Goal: Transaction & Acquisition: Download file/media

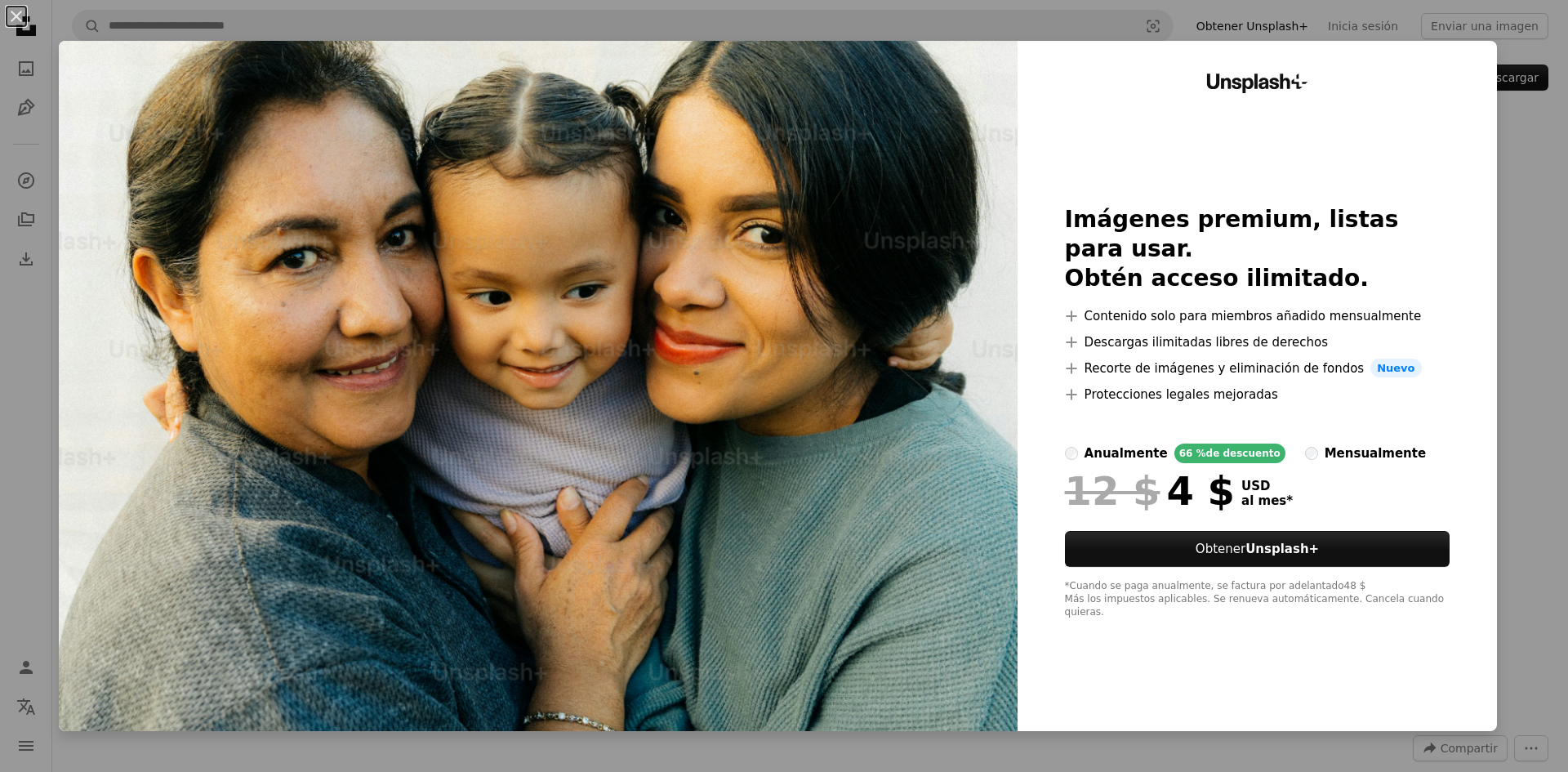
click at [1509, 305] on div "An X shape Unsplash+ Imágenes premium, listas para usar. Obtén acceso ilimitado…" at bounding box center [784, 386] width 1568 height 772
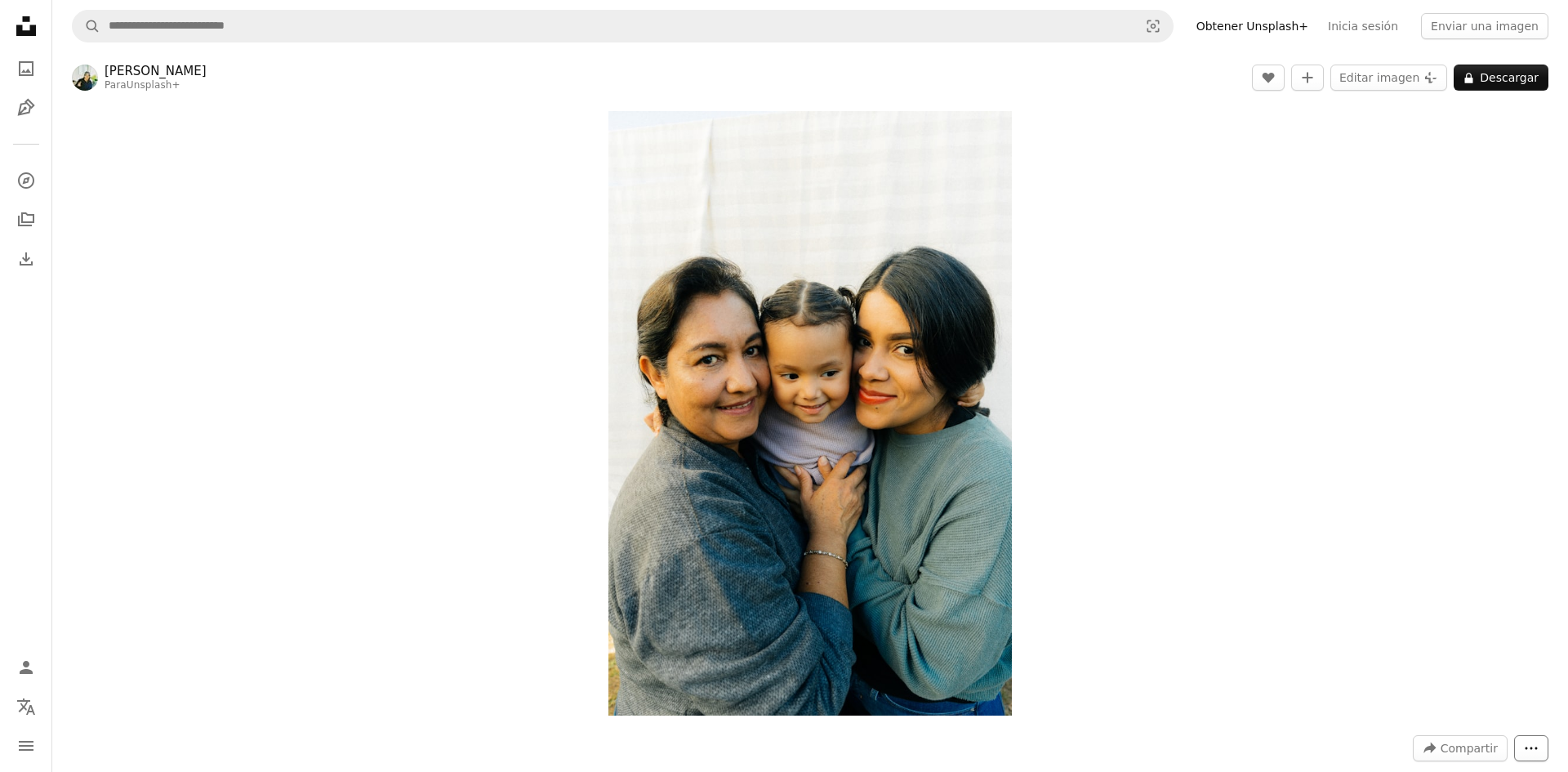
click at [1520, 756] on button "More Actions" at bounding box center [1531, 748] width 35 height 26
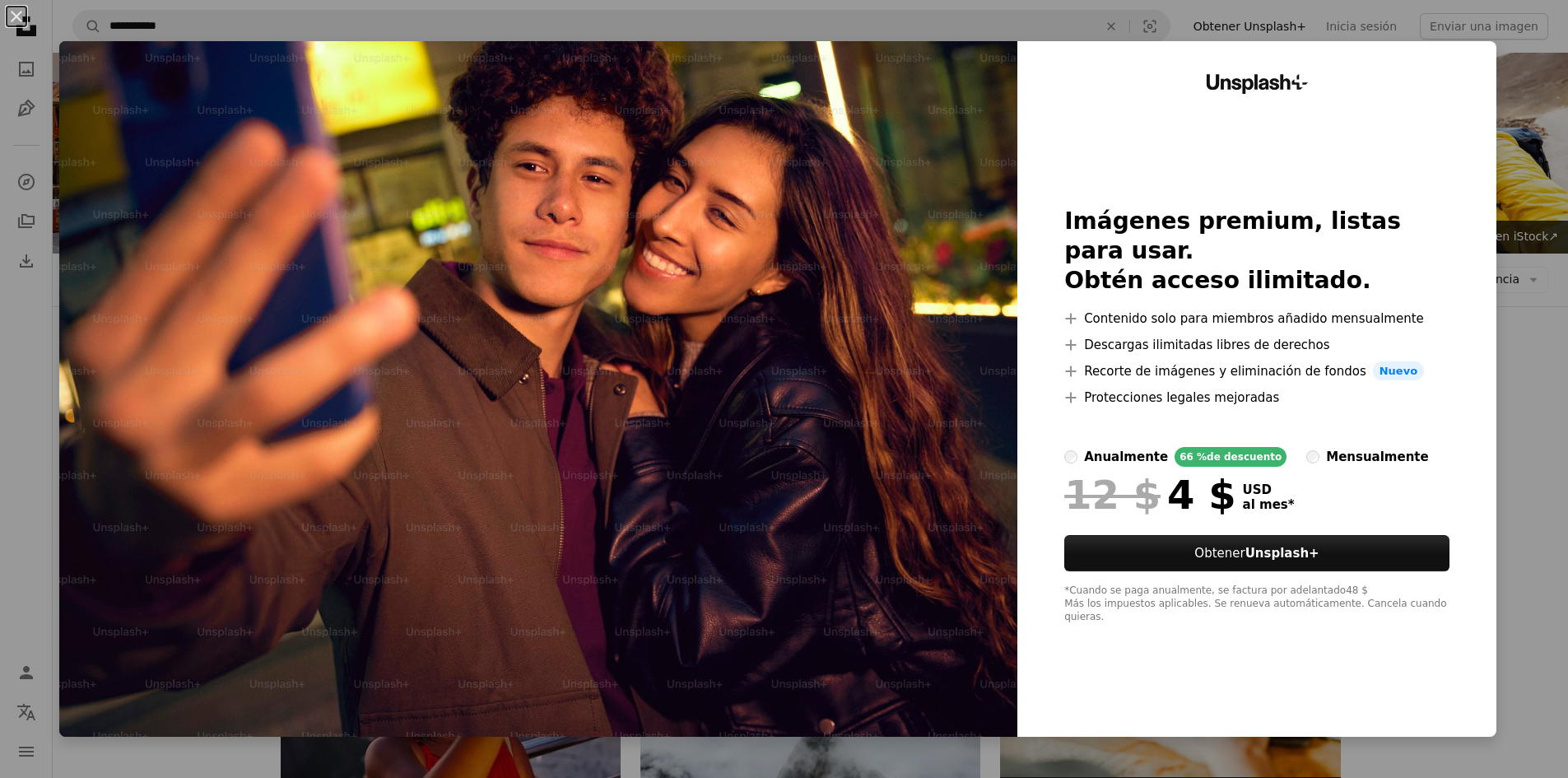
scroll to position [2141, 0]
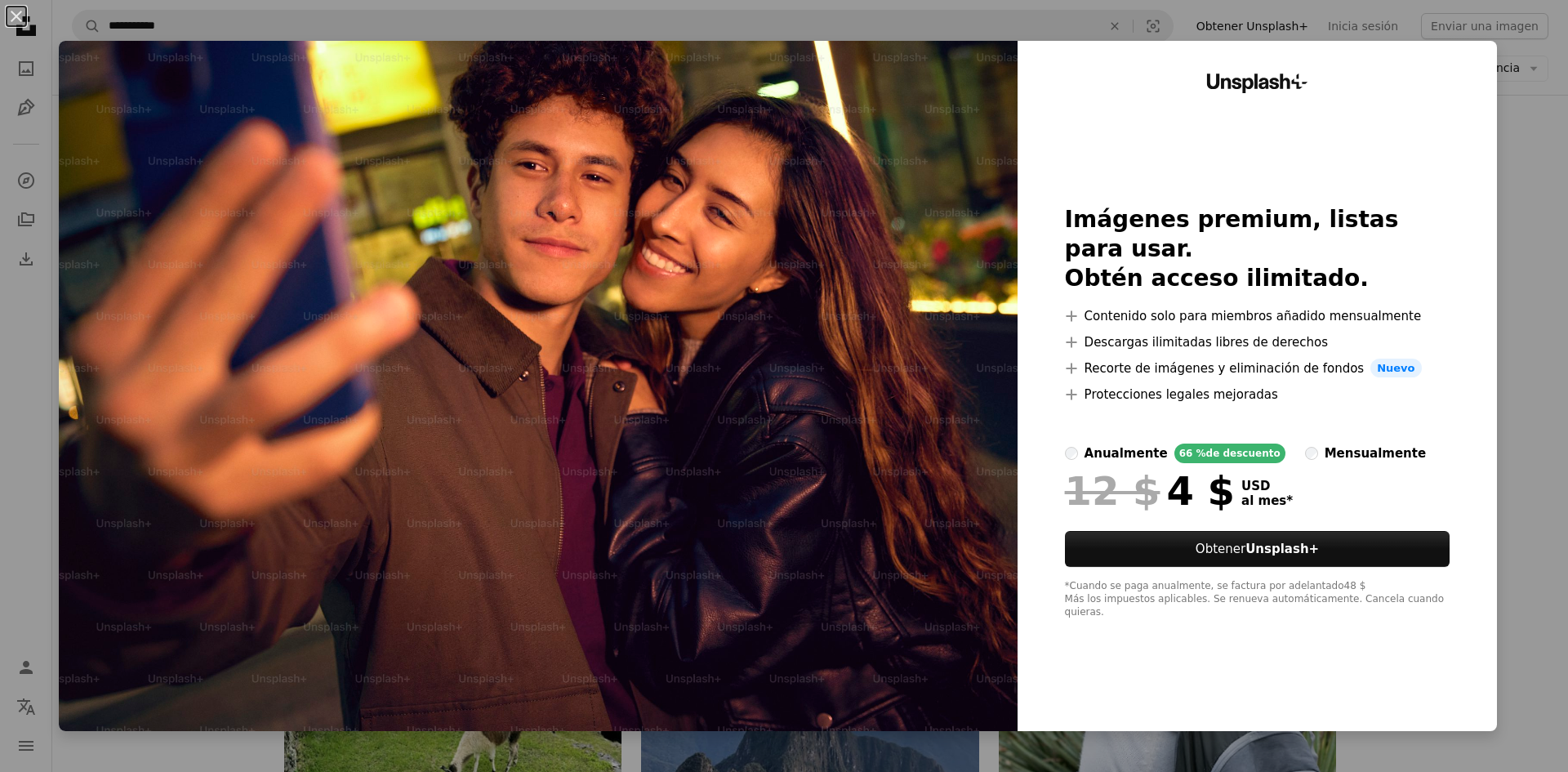
click at [1524, 265] on div "An X shape Unsplash+ Imágenes premium, listas para usar. Obtén acceso ilimitado…" at bounding box center [784, 386] width 1568 height 772
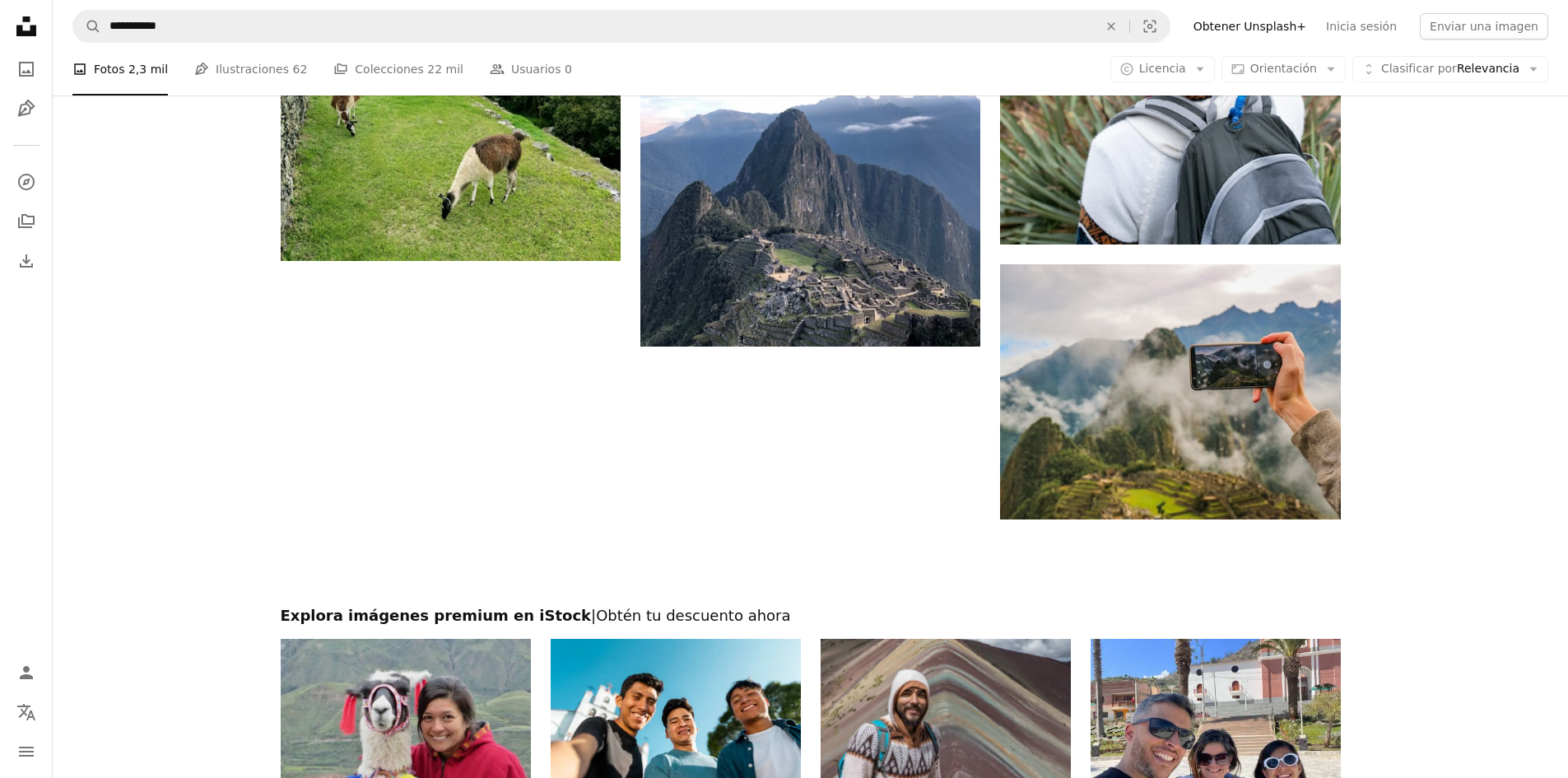
scroll to position [3211, 0]
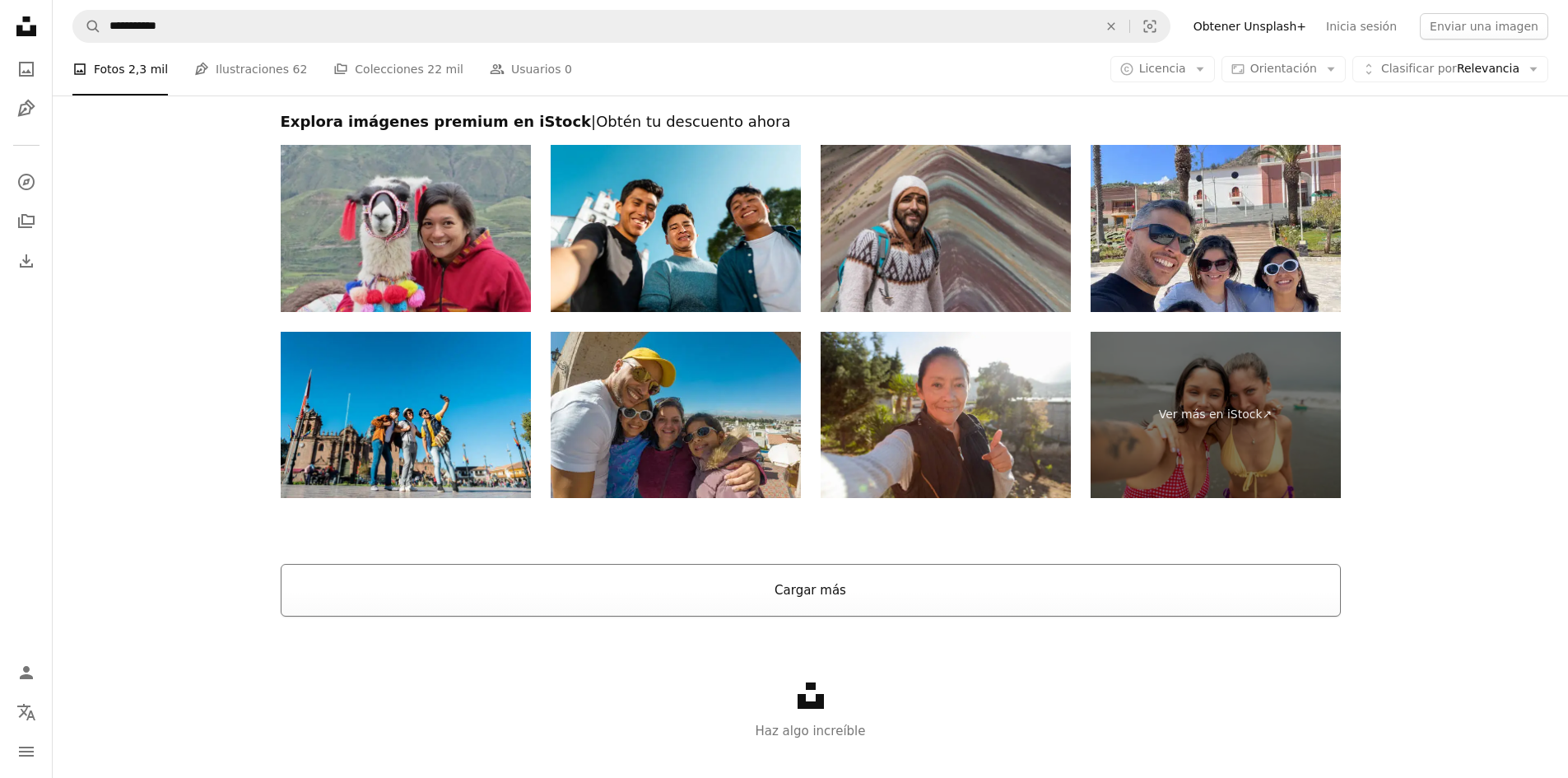
click at [889, 586] on button "Cargar más" at bounding box center [810, 591] width 1060 height 53
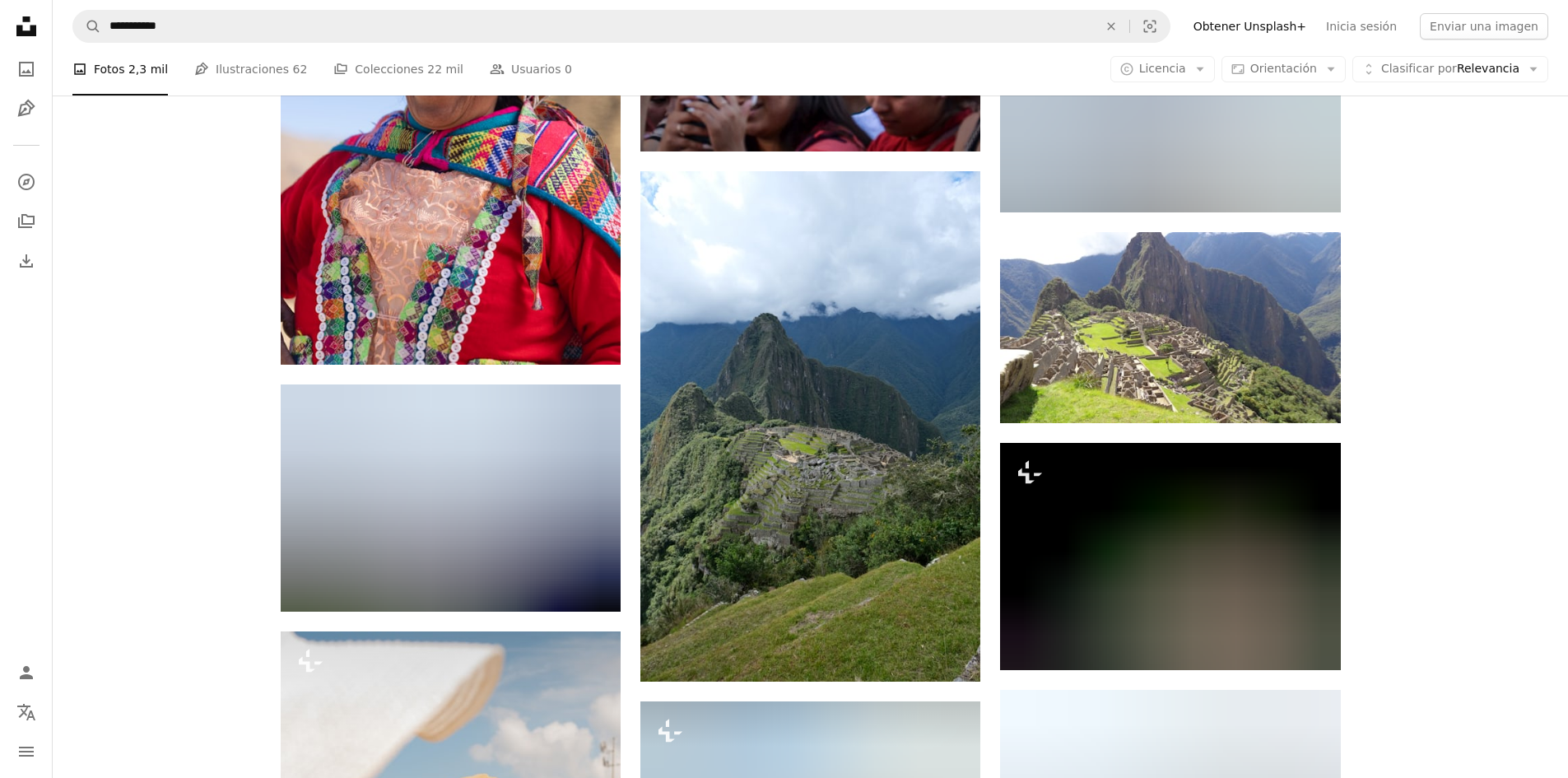
scroll to position [19016, 0]
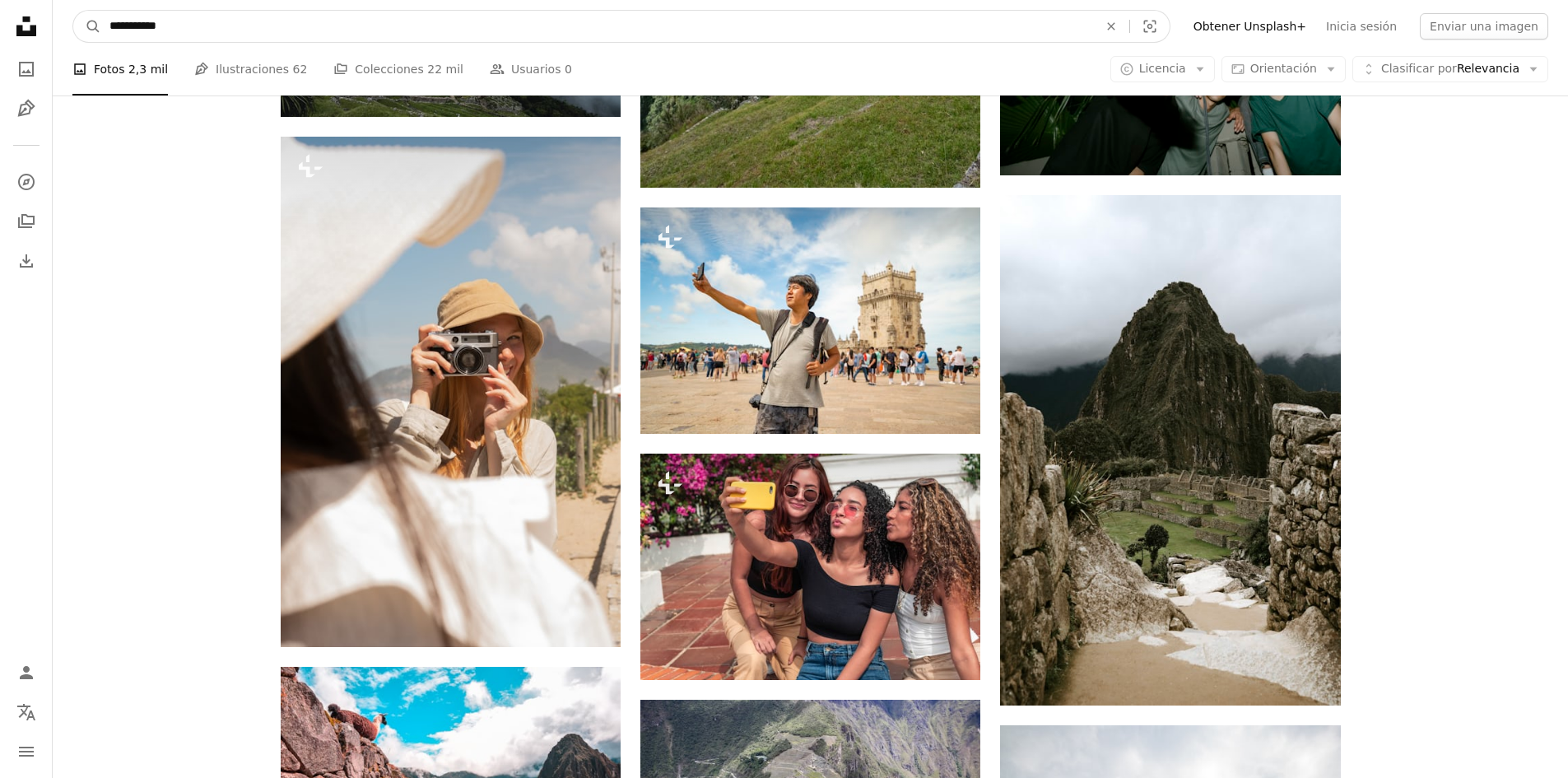
click at [195, 29] on input "**********" at bounding box center [597, 27] width 992 height 32
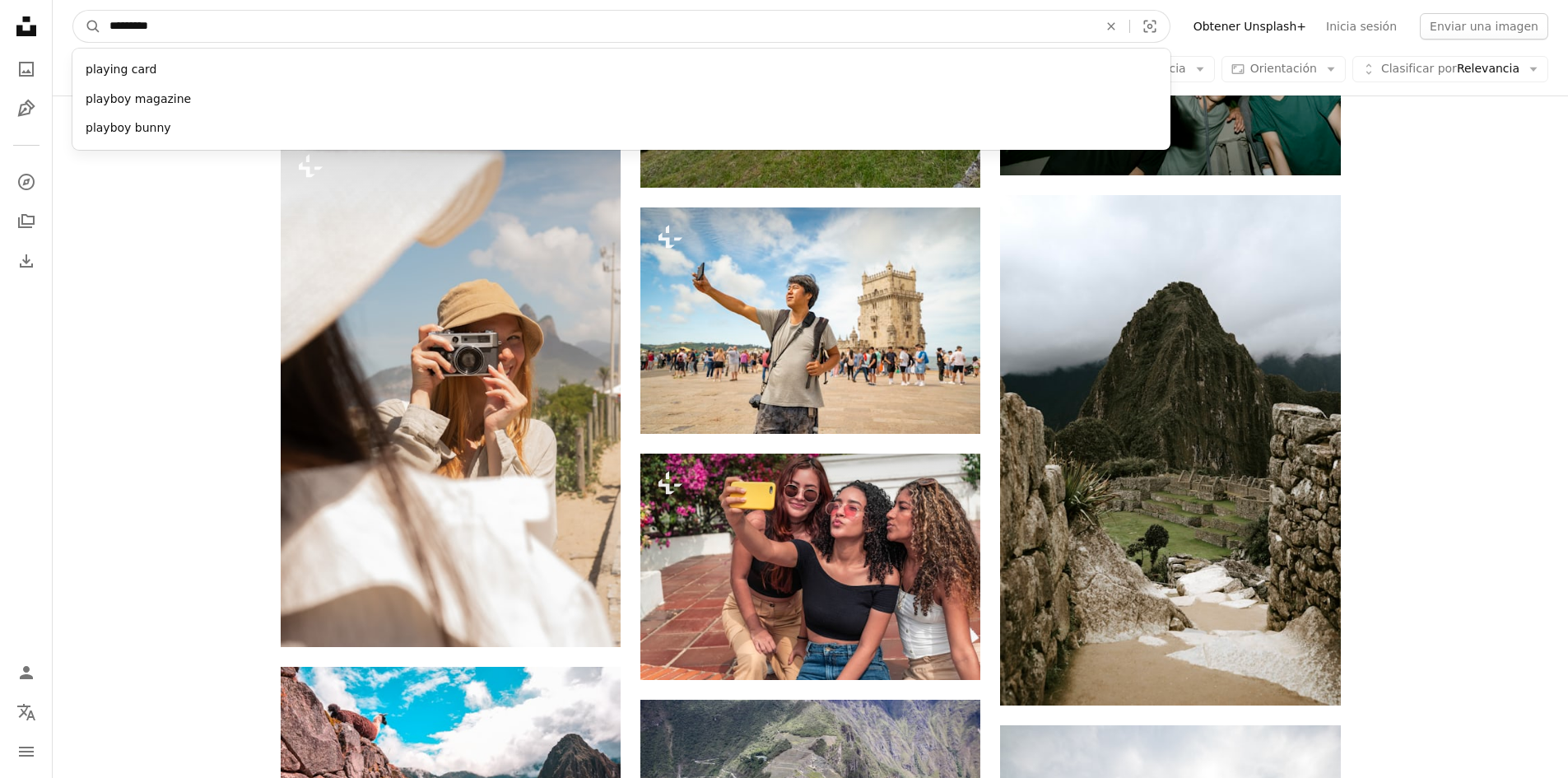
type input "**********"
click button "A magnifying glass" at bounding box center [87, 27] width 28 height 32
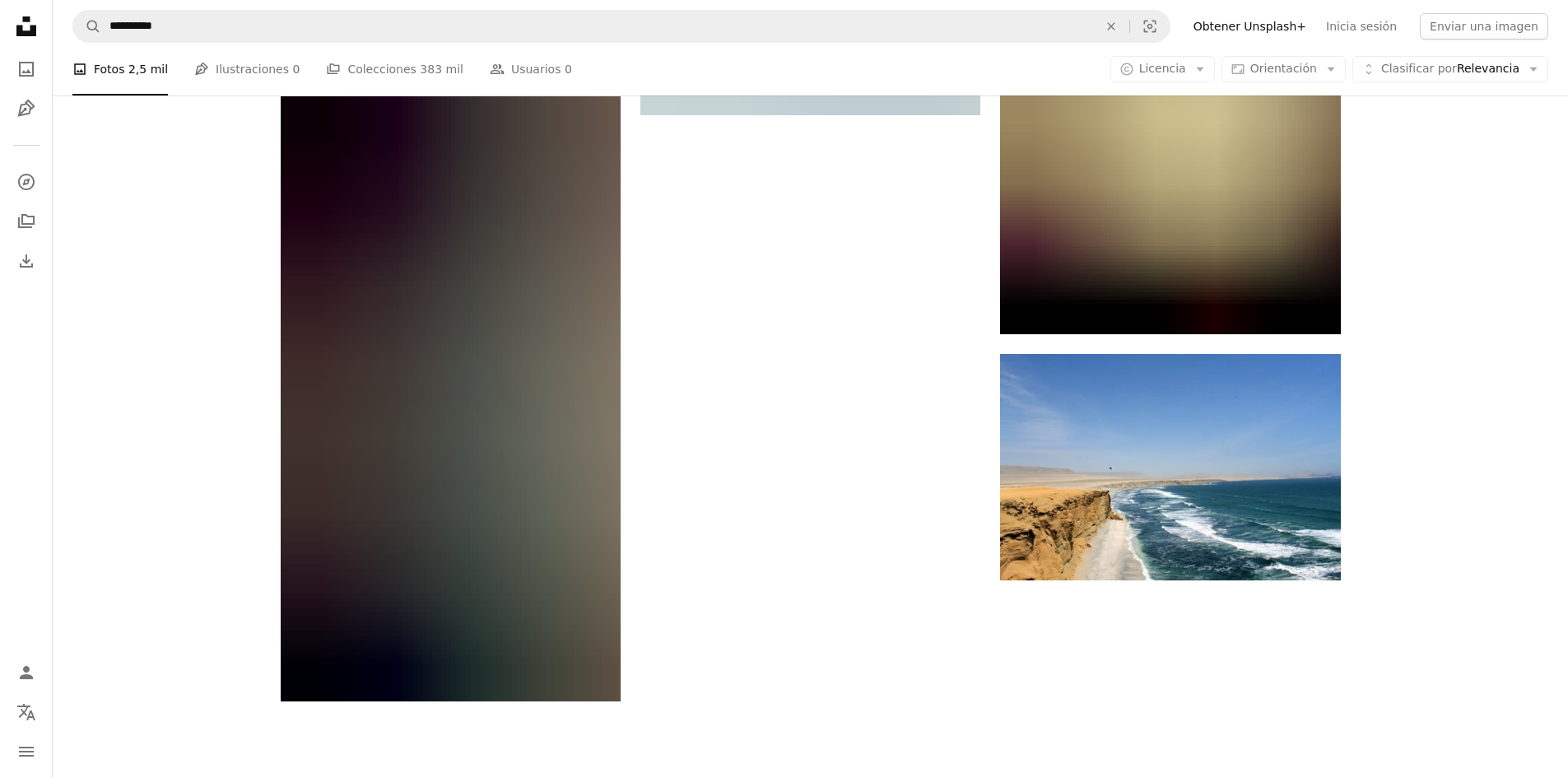
scroll to position [3211, 0]
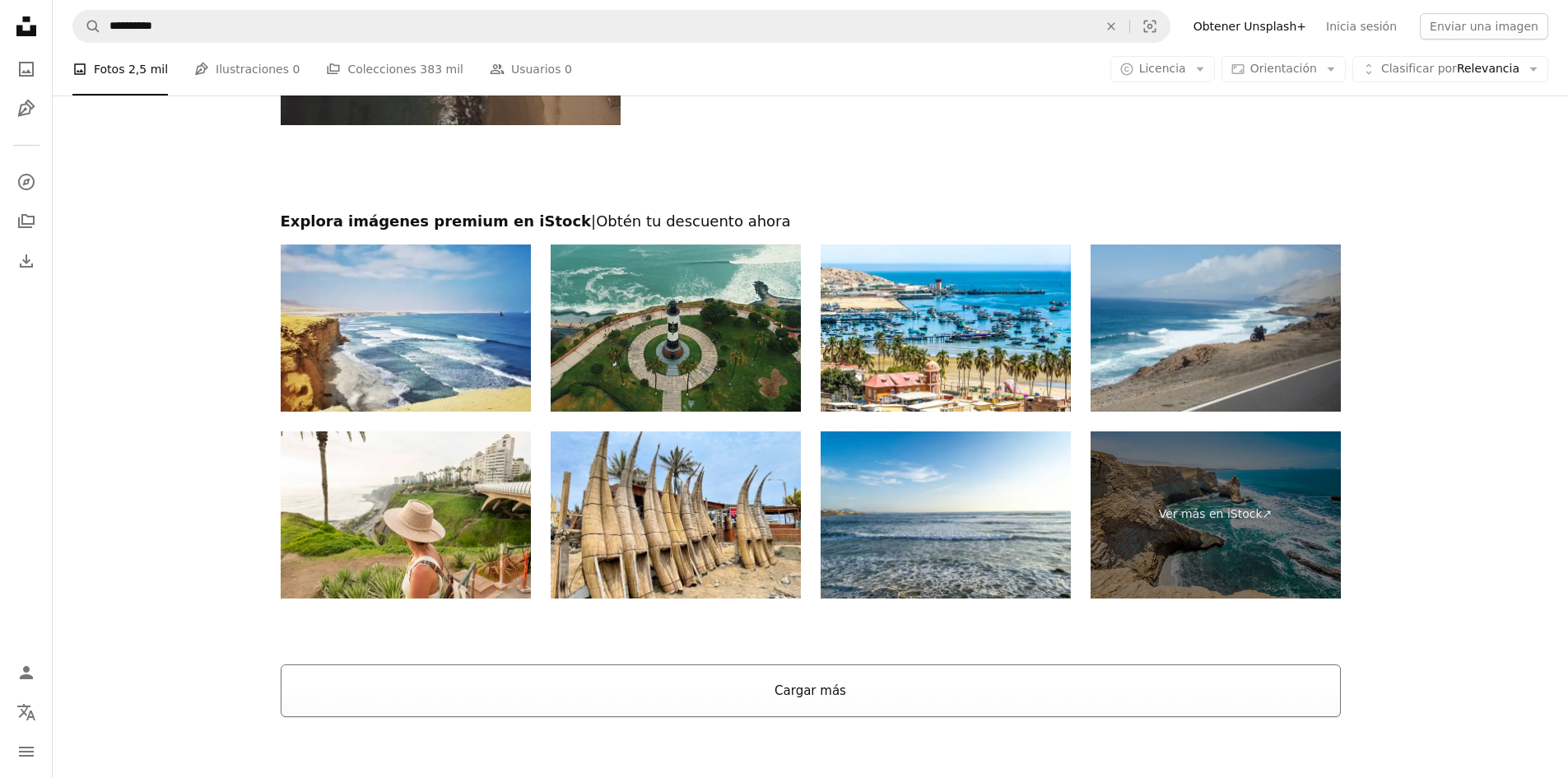
click at [786, 710] on button "Cargar más" at bounding box center [810, 691] width 1060 height 53
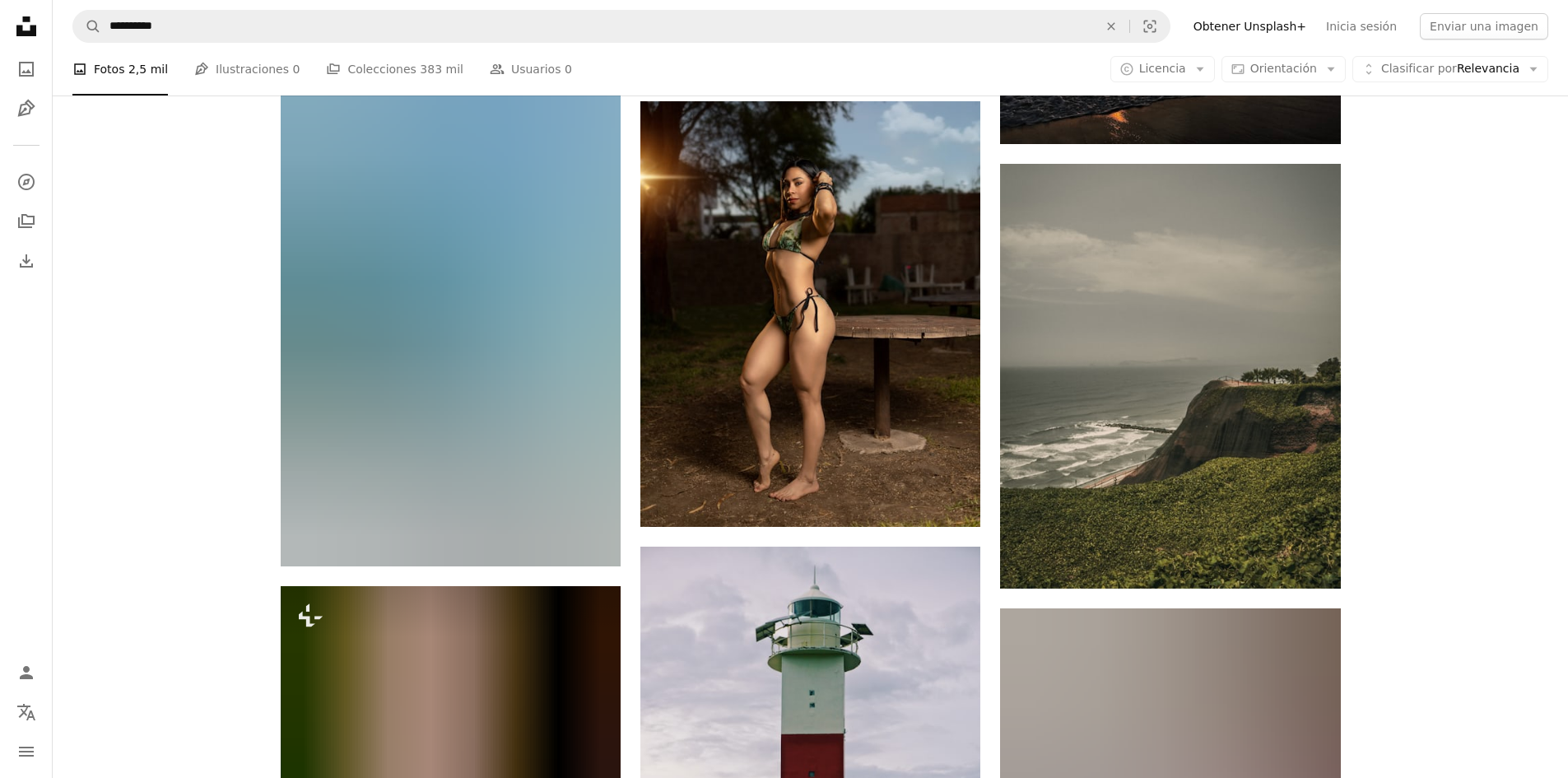
scroll to position [6421, 0]
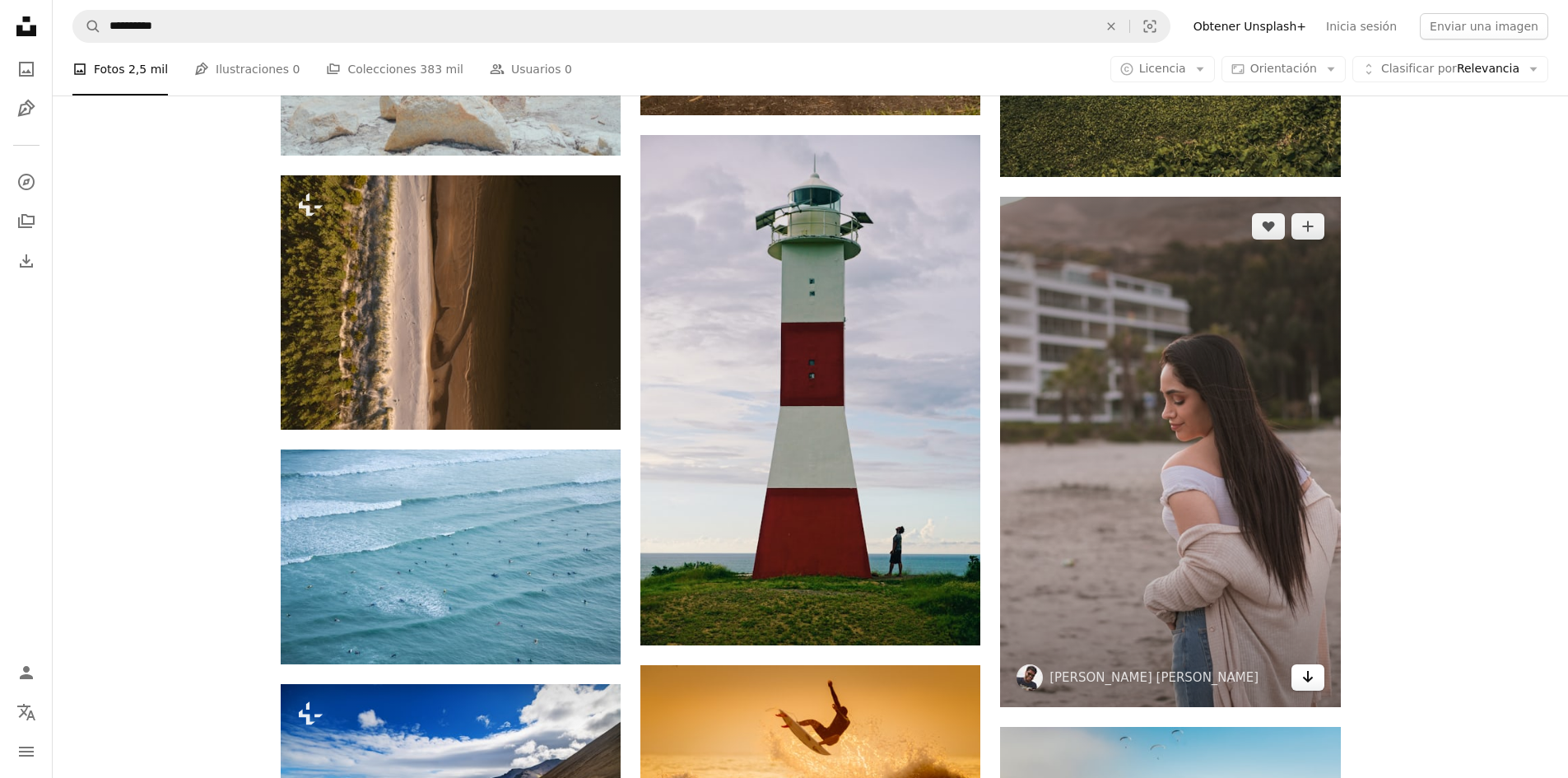
click at [1303, 684] on icon "Arrow pointing down" at bounding box center [1308, 677] width 13 height 20
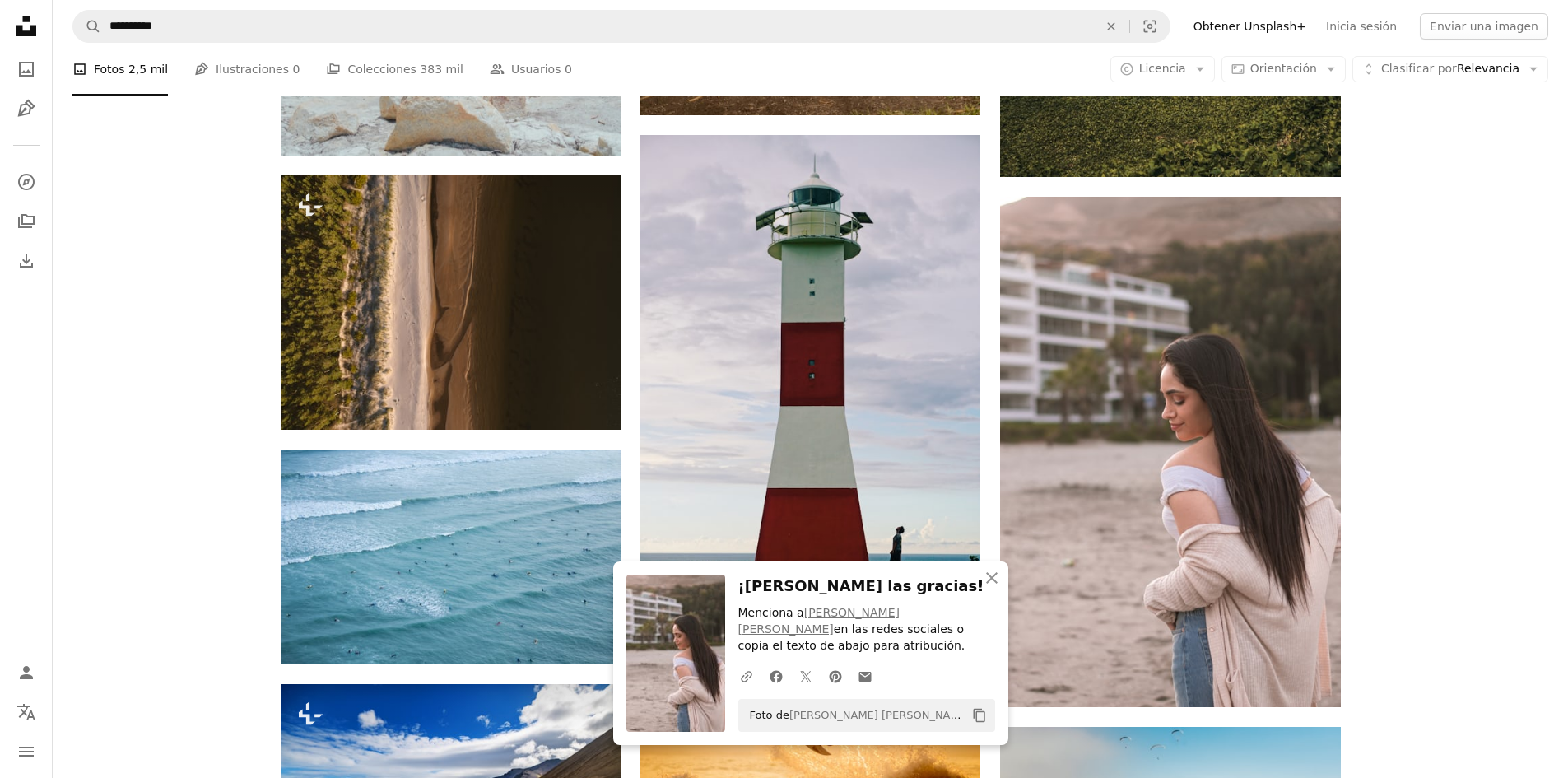
drag, startPoint x: 1485, startPoint y: 464, endPoint x: 1442, endPoint y: 513, distance: 65.2
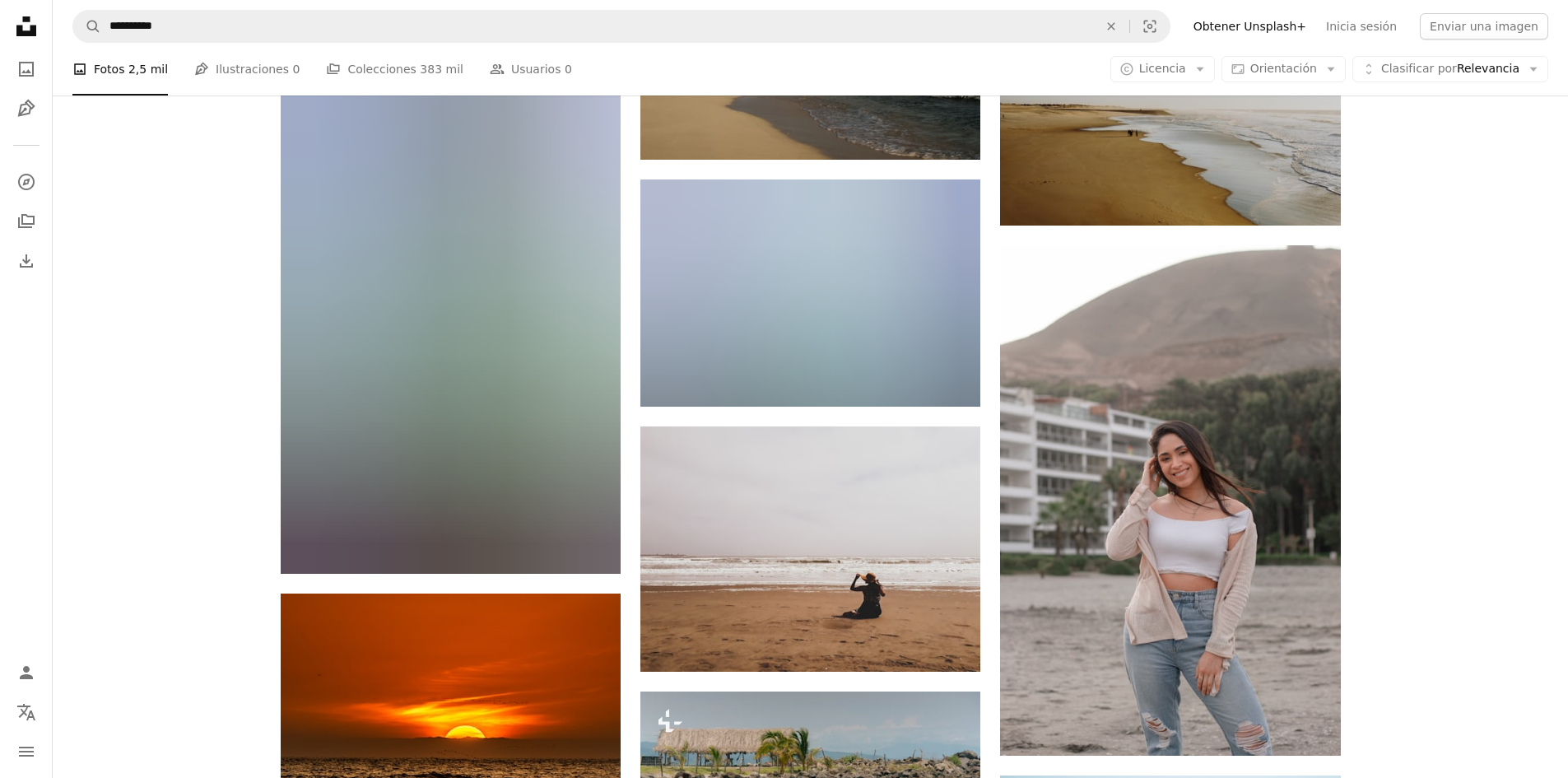
scroll to position [8397, 0]
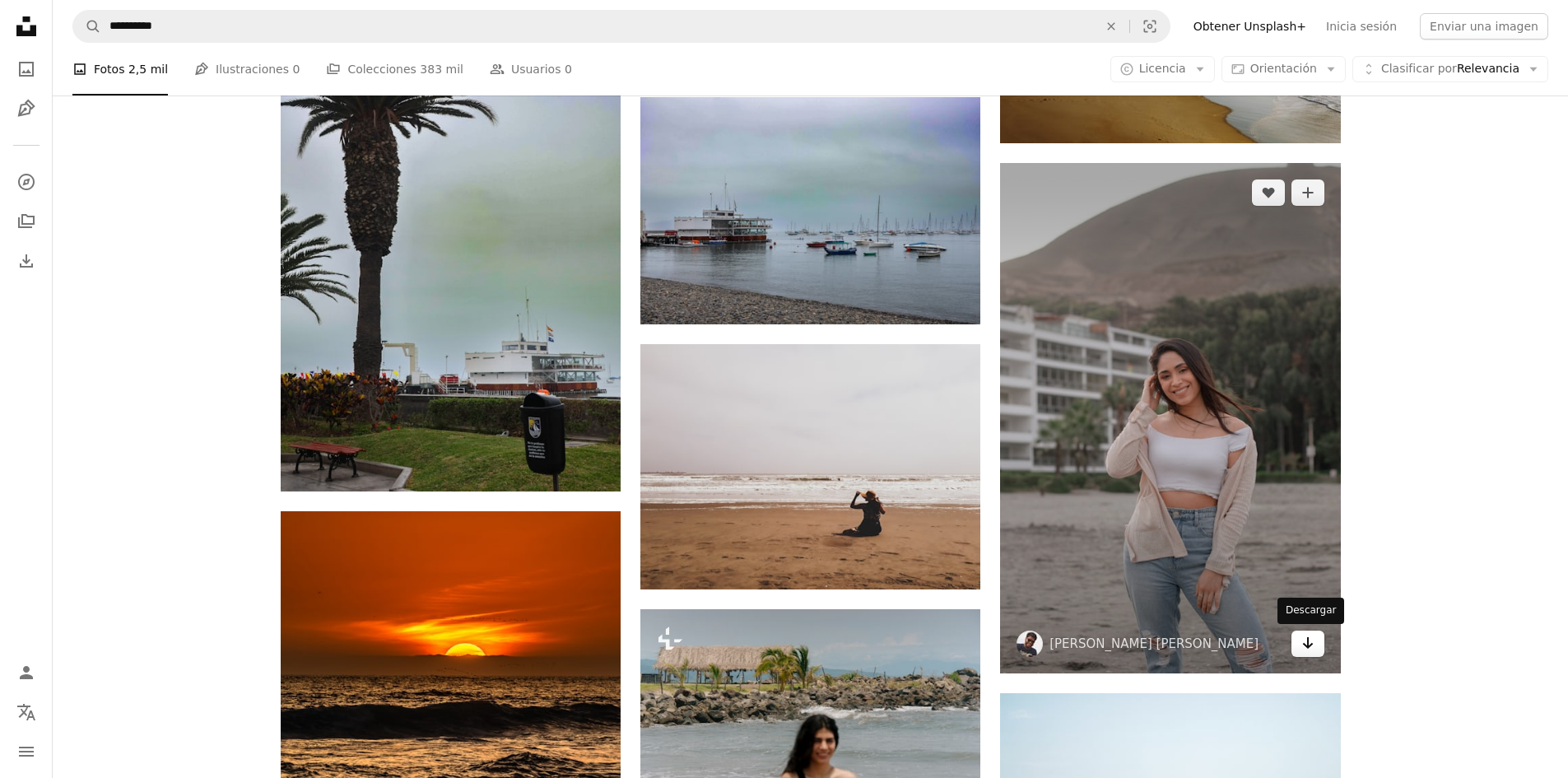
click at [1298, 645] on link "Arrow pointing down" at bounding box center [1308, 644] width 33 height 27
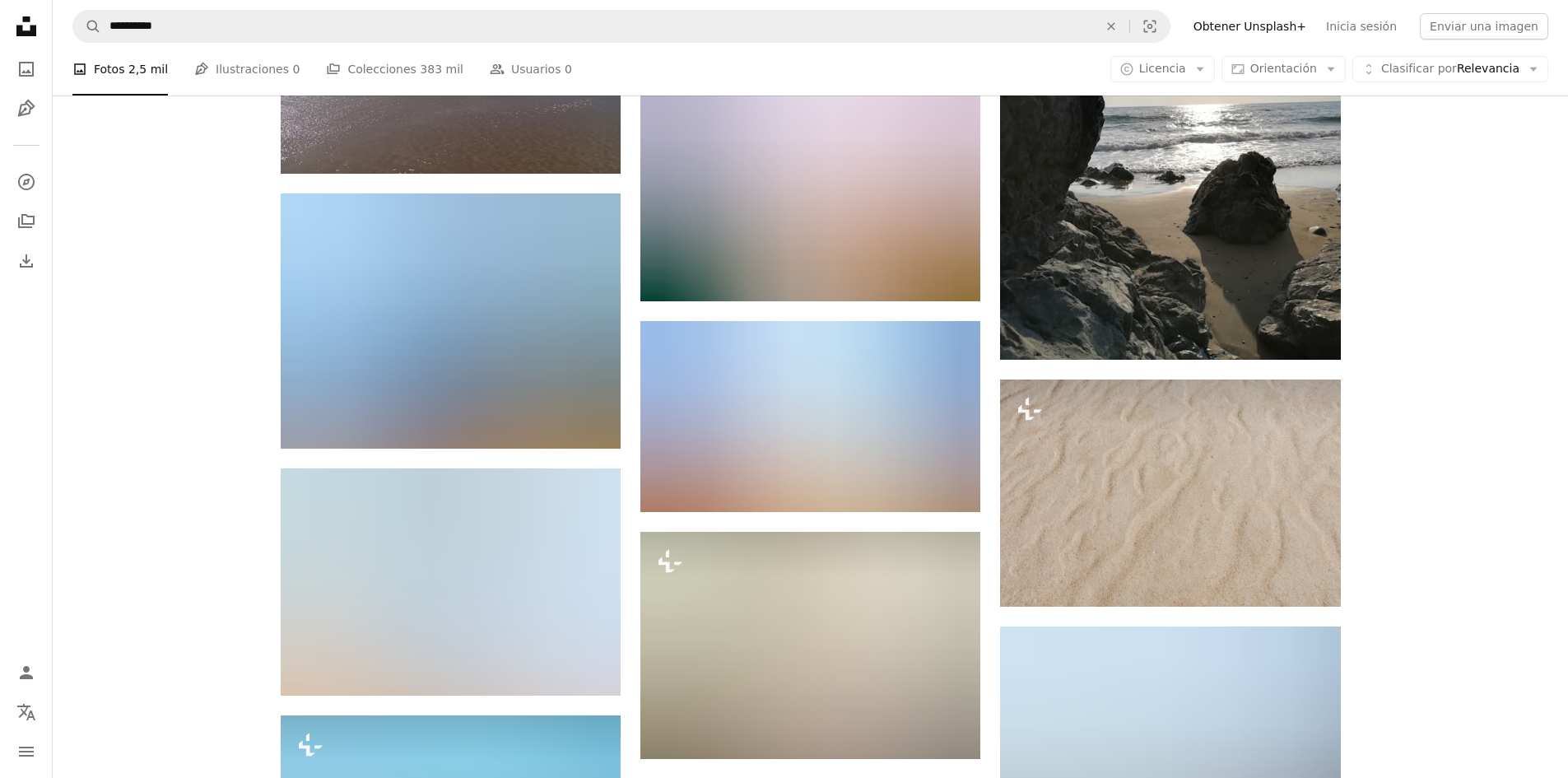
scroll to position [22472, 0]
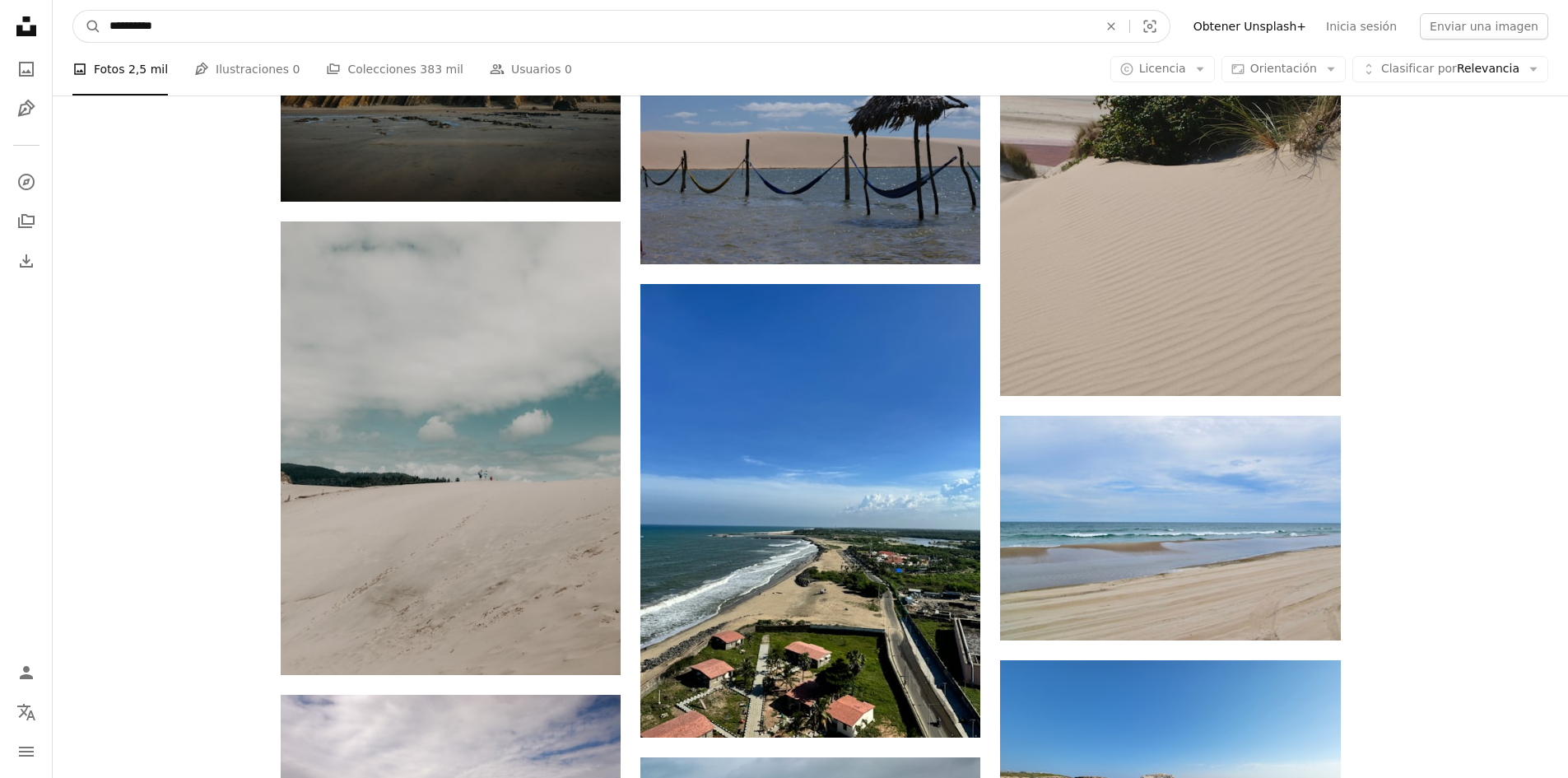
click at [158, 20] on input "**********" at bounding box center [597, 27] width 992 height 32
type input "******"
click button "A magnifying glass" at bounding box center [87, 27] width 28 height 32
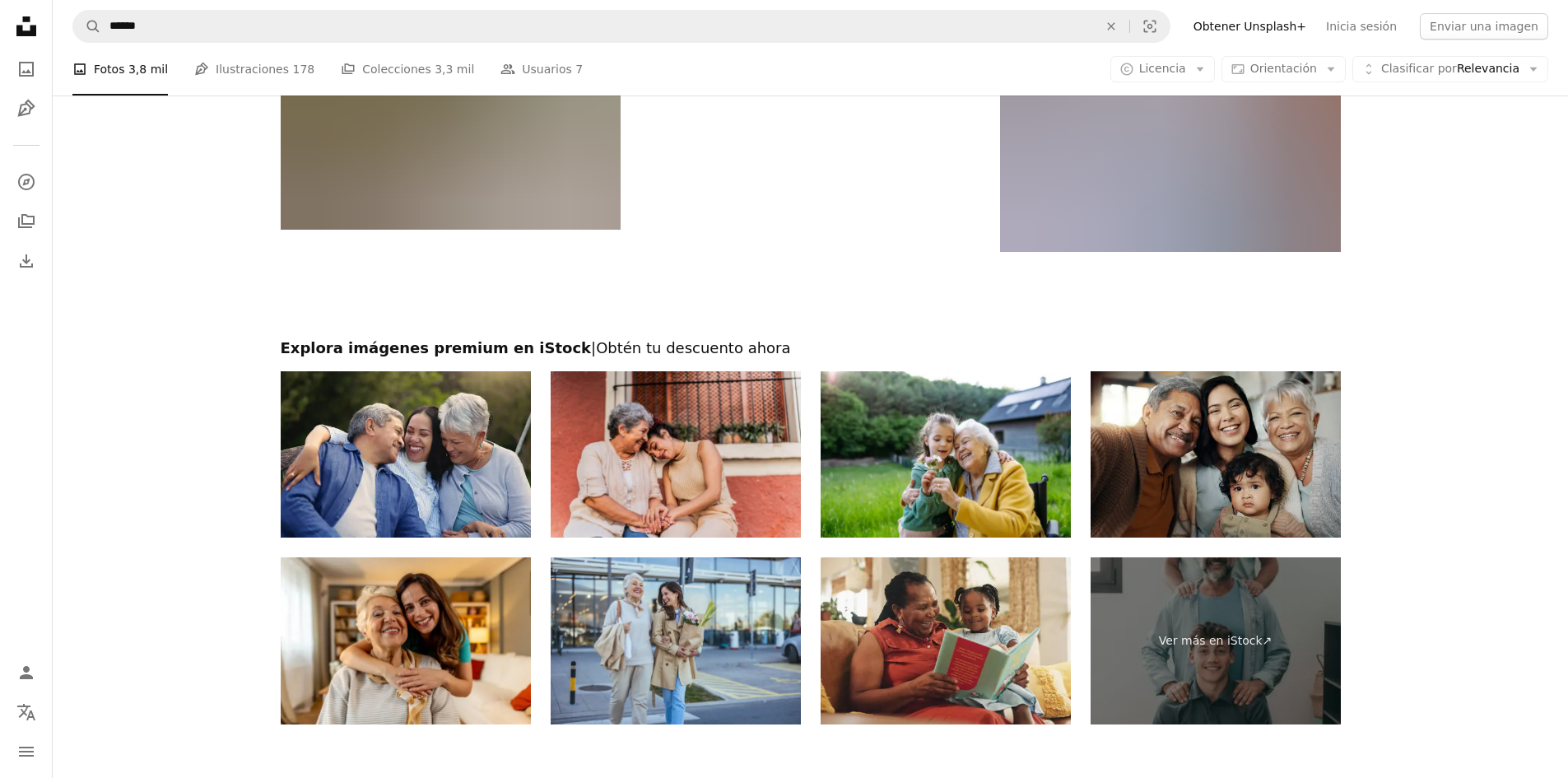
scroll to position [3211, 0]
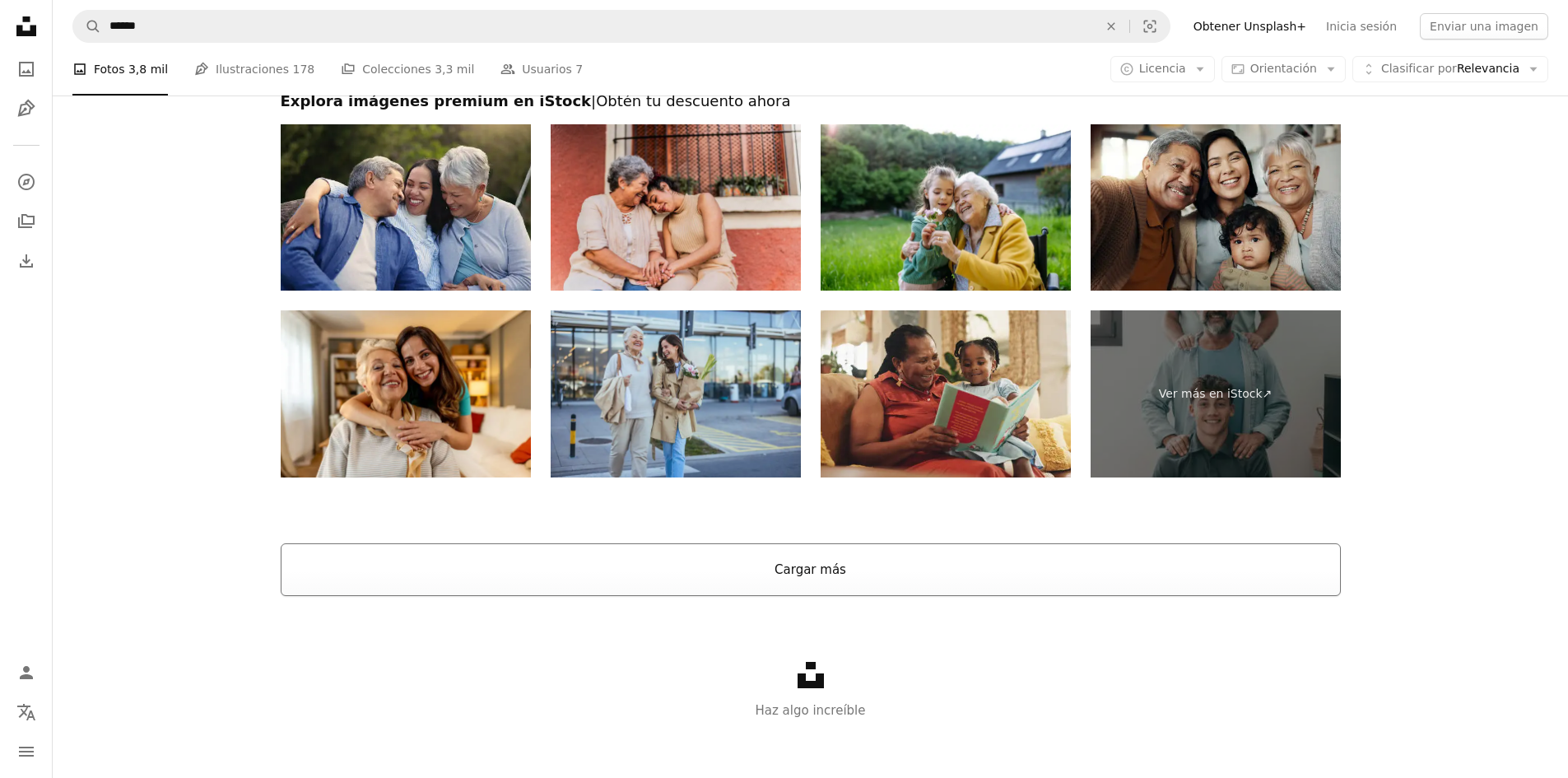
click at [897, 564] on button "Cargar más" at bounding box center [810, 570] width 1060 height 53
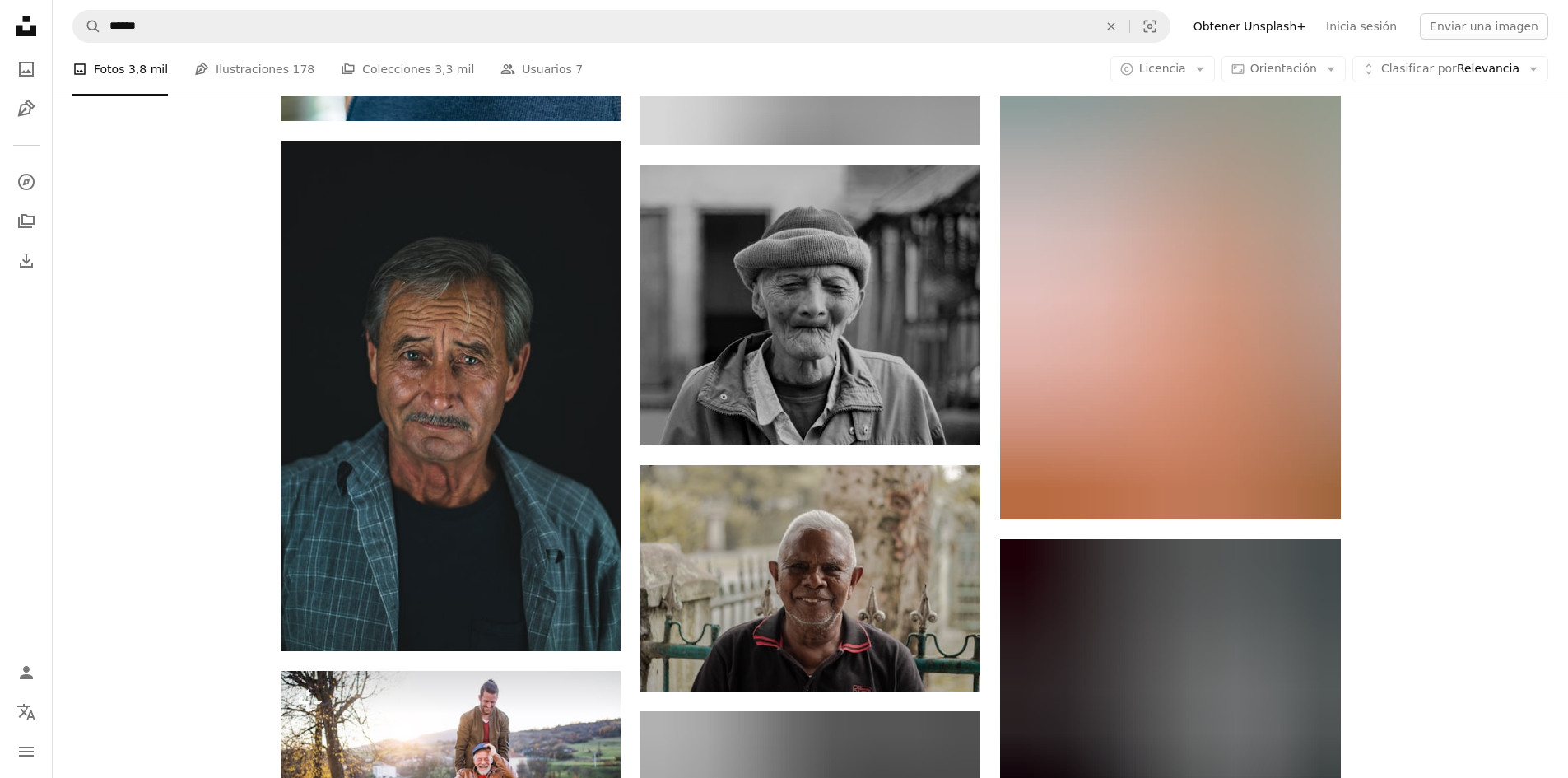
scroll to position [6504, 0]
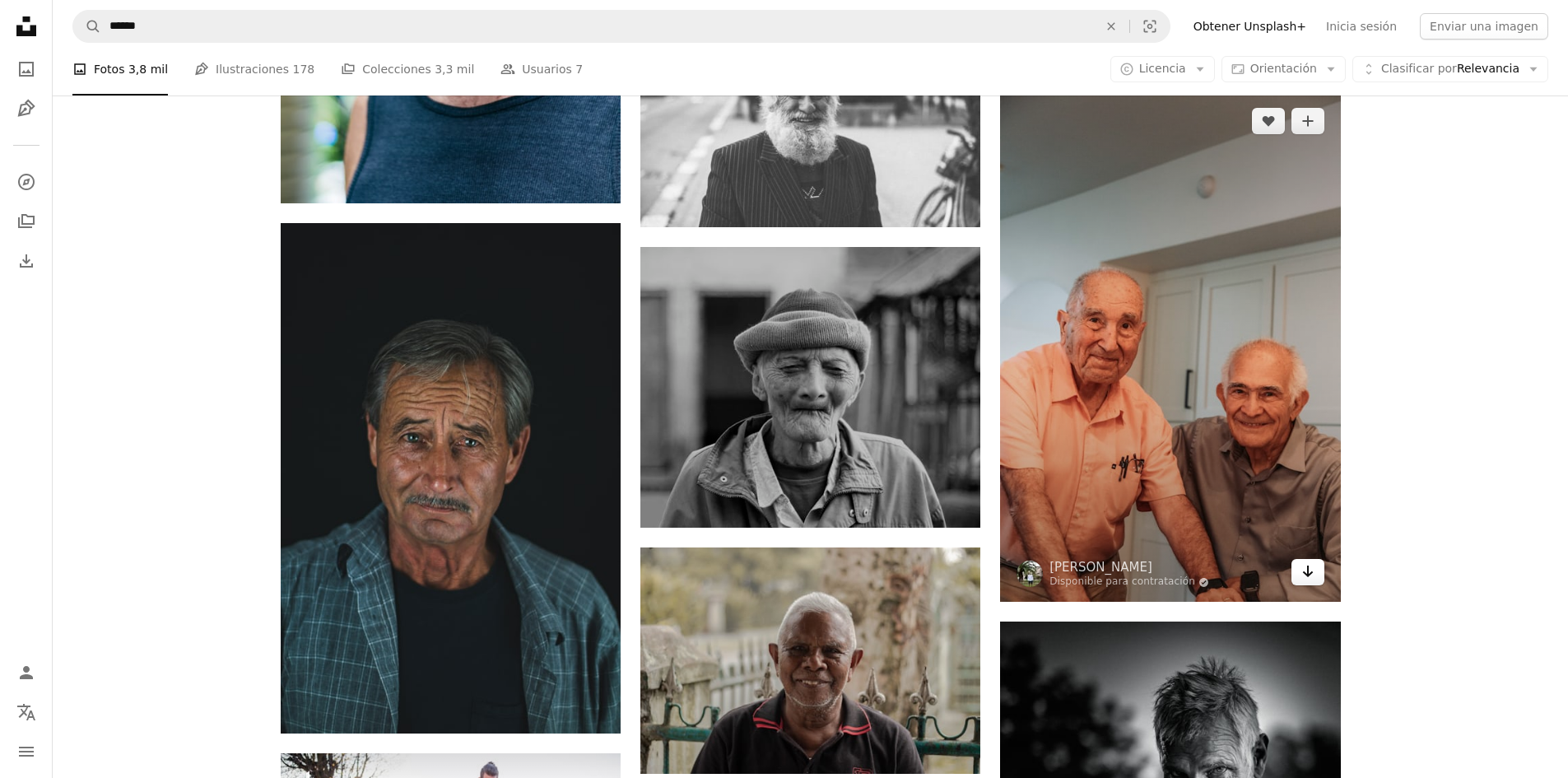
click at [1315, 571] on link "Arrow pointing down" at bounding box center [1308, 572] width 33 height 27
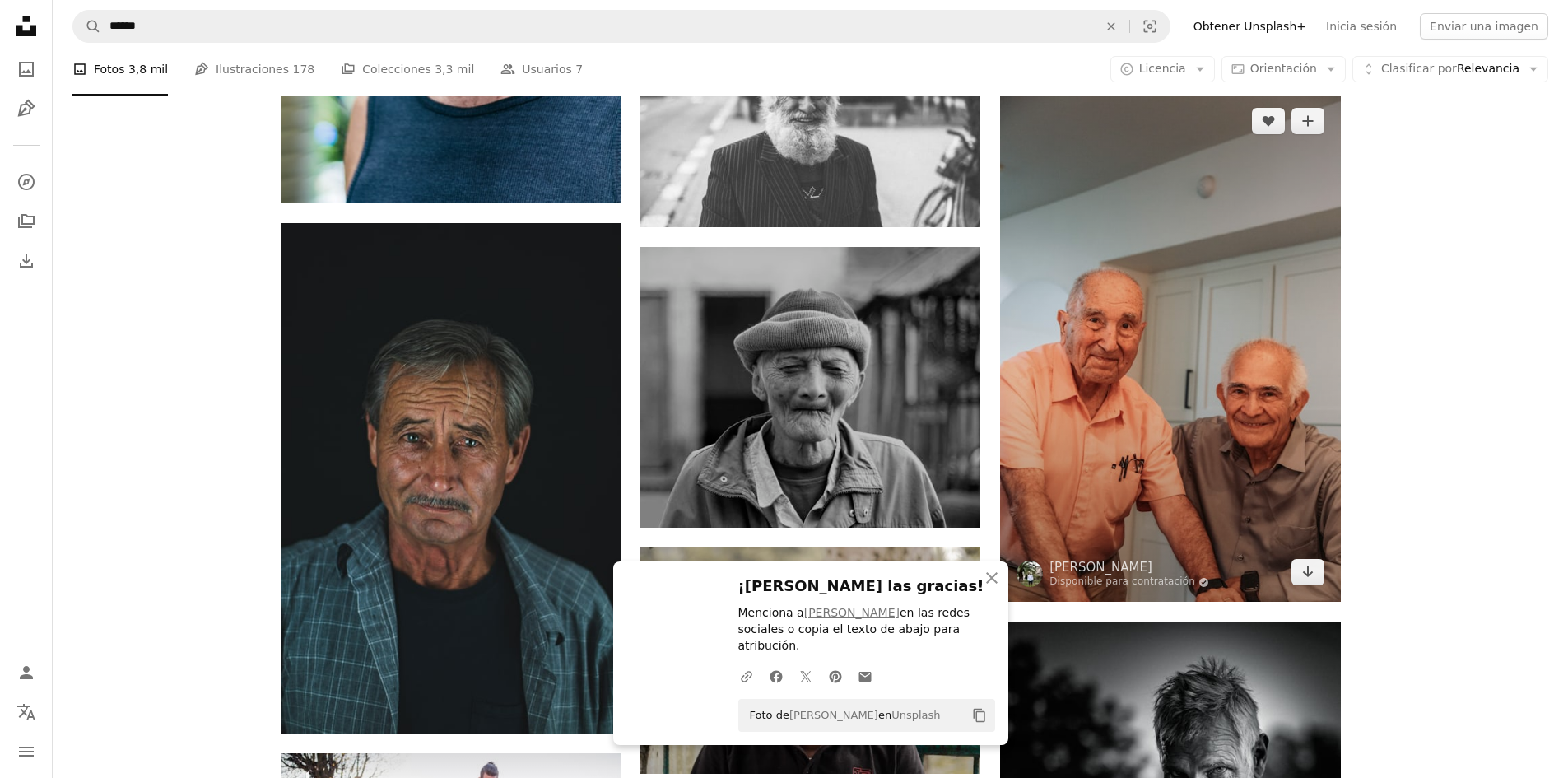
scroll to position [6997, 0]
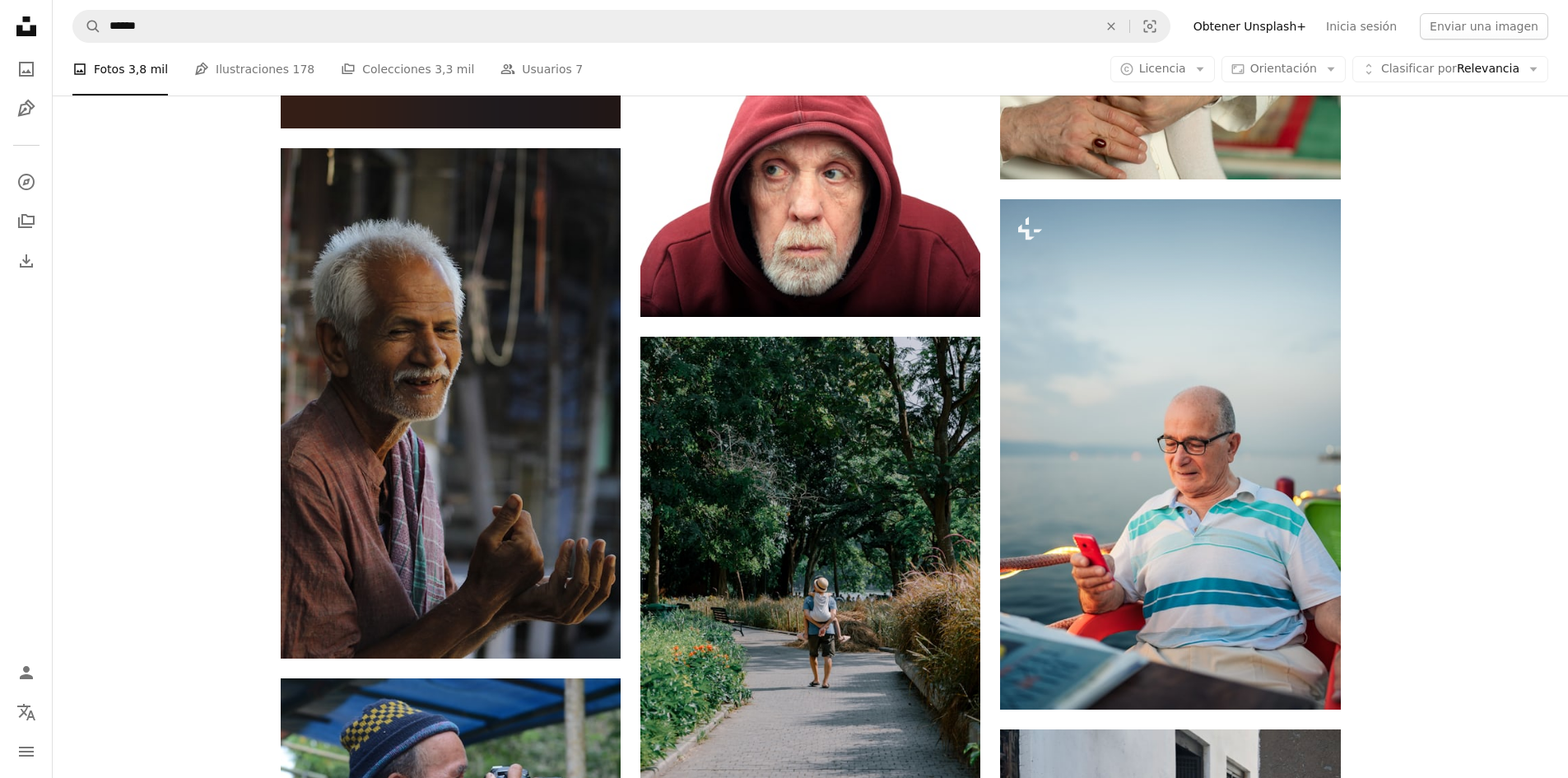
scroll to position [12019, 0]
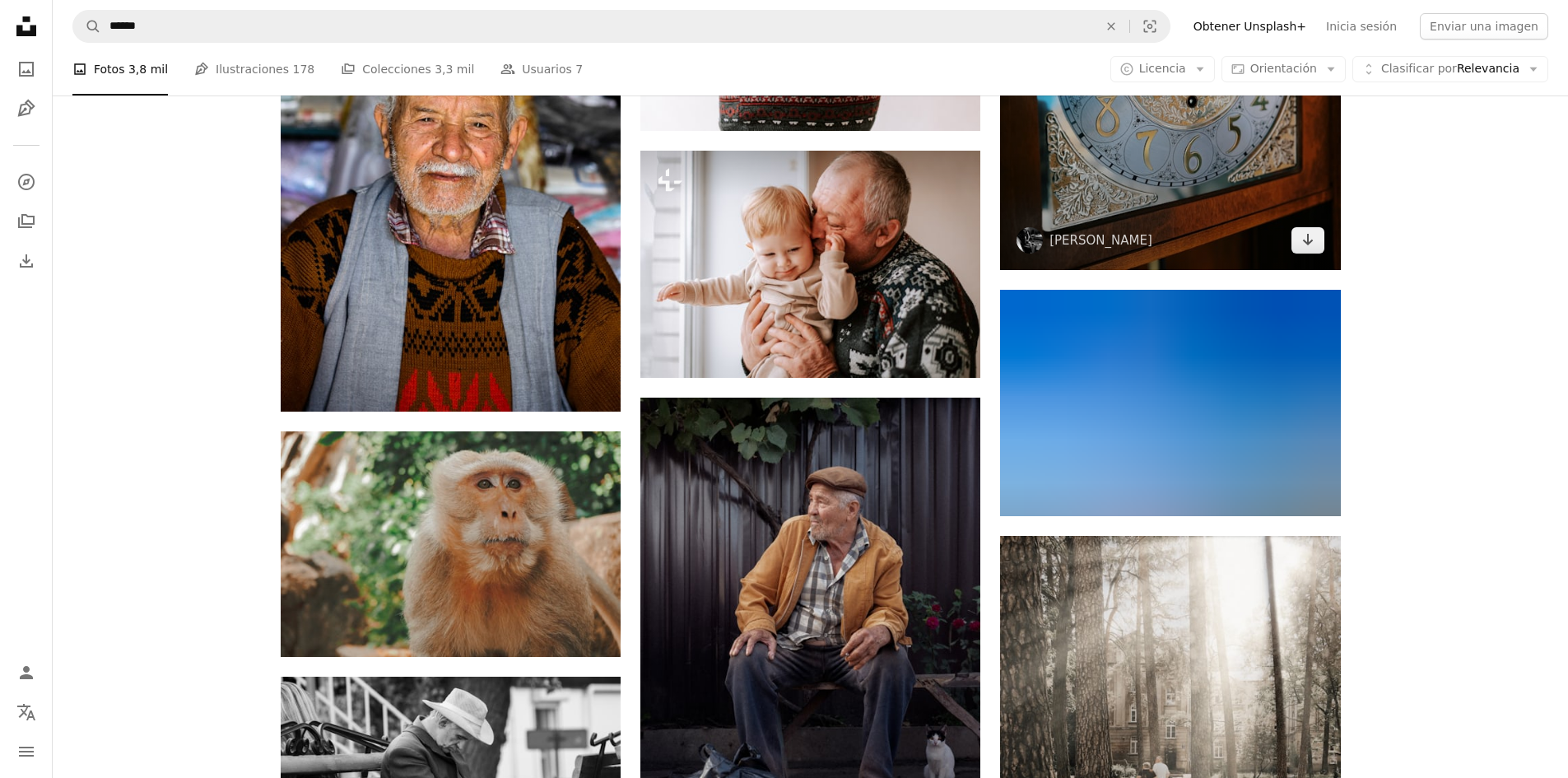
scroll to position [20910, 0]
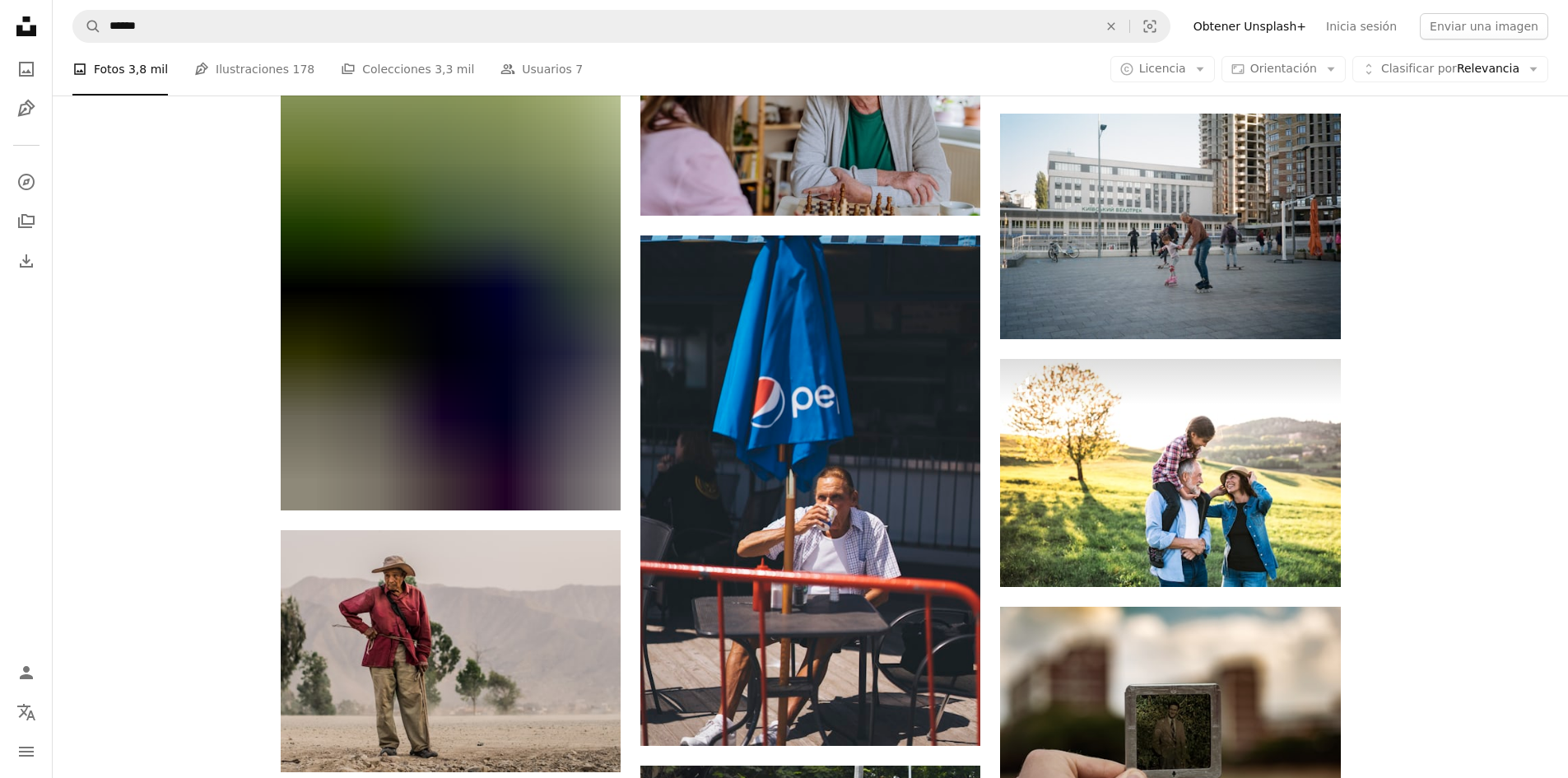
scroll to position [28154, 0]
